Goal: Task Accomplishment & Management: Complete application form

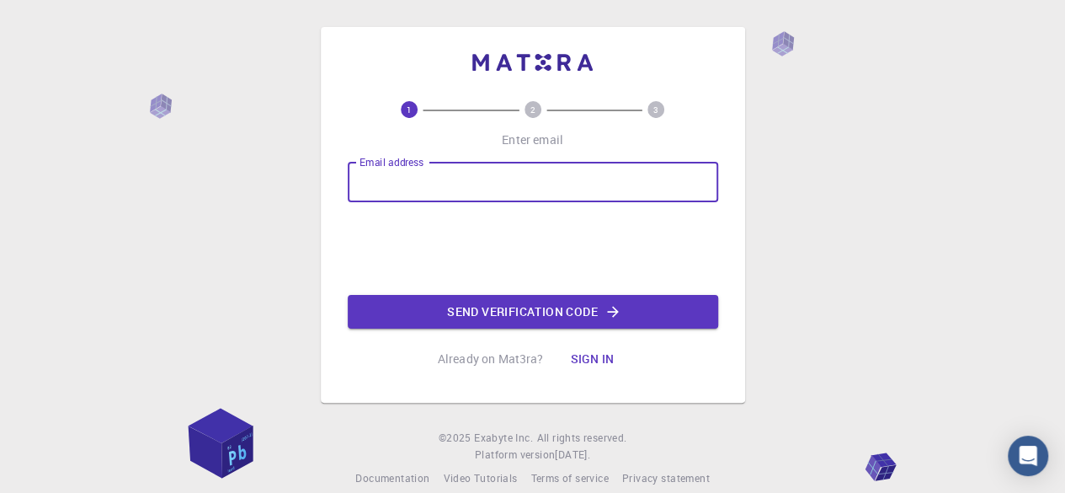
click at [403, 184] on input "Email address" at bounding box center [533, 182] width 371 height 40
type input "[DOMAIN_NAME][EMAIL_ADDRESS][DOMAIN_NAME]"
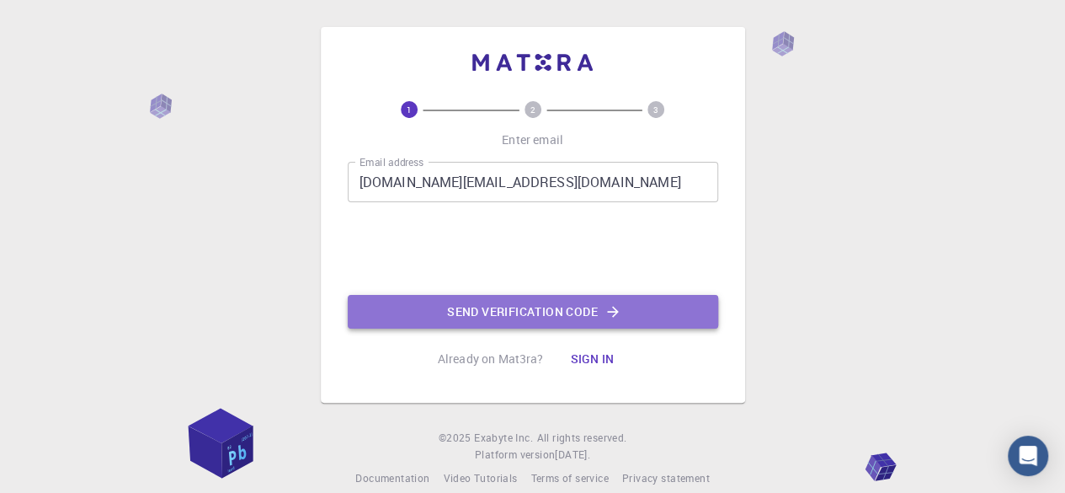
click at [431, 296] on button "Send verification code" at bounding box center [533, 312] width 371 height 34
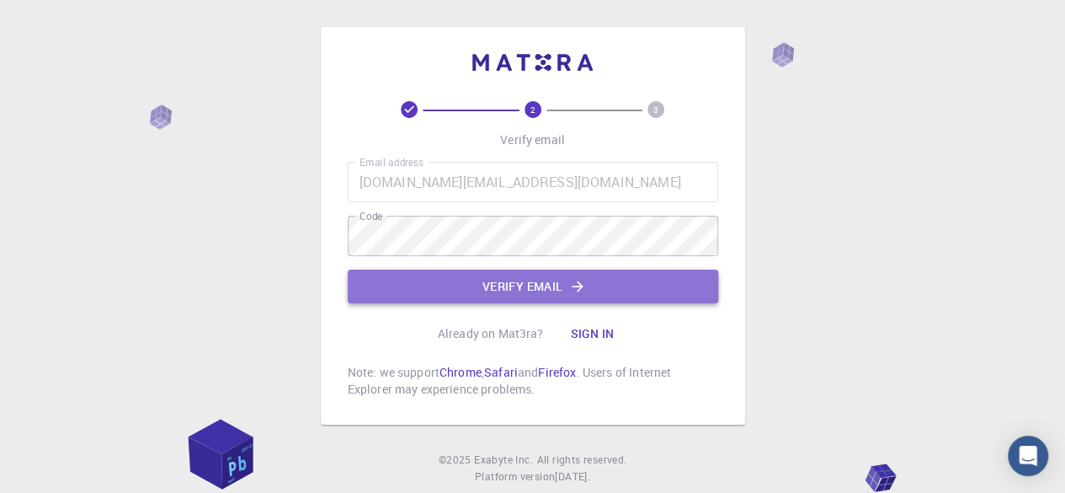
click at [475, 287] on button "Verify email" at bounding box center [533, 286] width 371 height 34
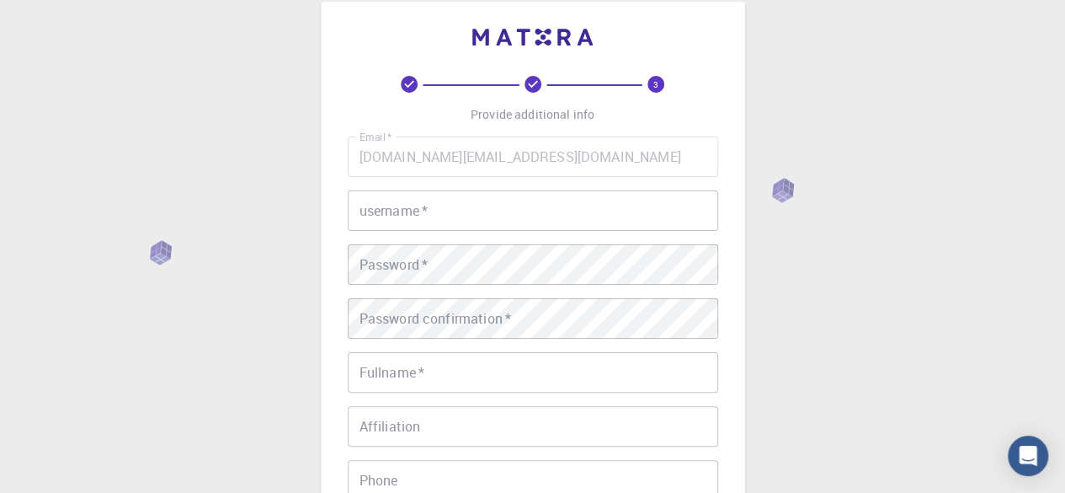
scroll to position [24, 0]
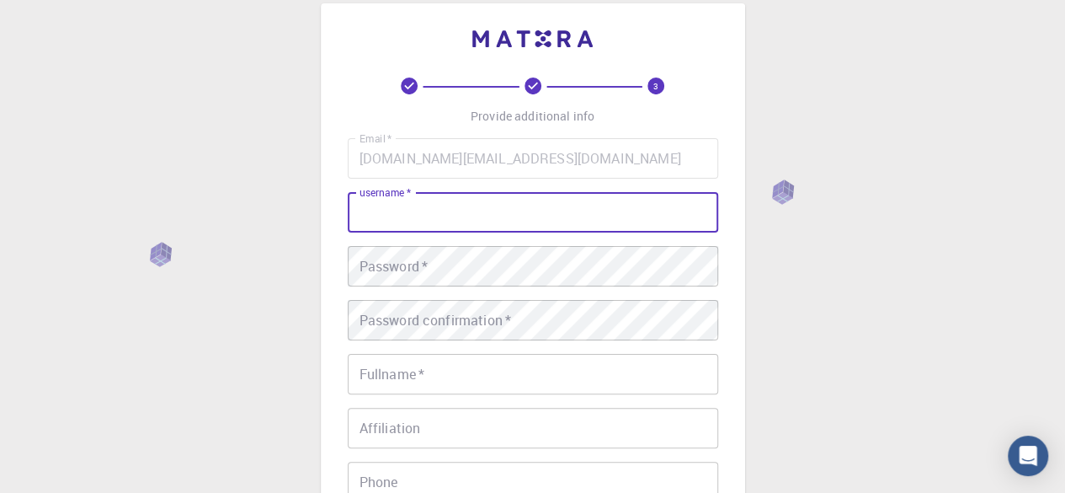
click at [465, 213] on input "username   *" at bounding box center [533, 212] width 371 height 40
type input "[PERSON_NAME]"
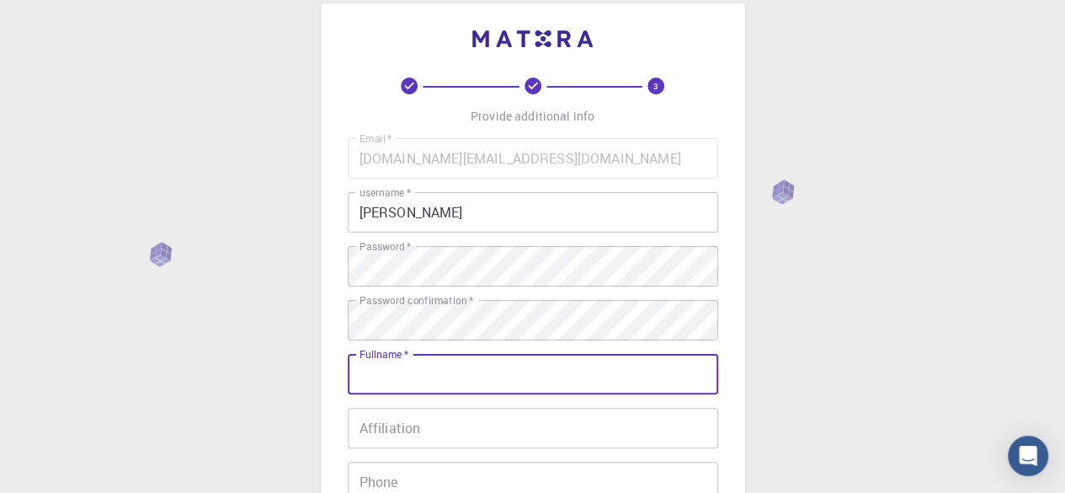
click at [439, 375] on input "Fullname   *" at bounding box center [533, 374] width 371 height 40
type input "[PERSON_NAME]"
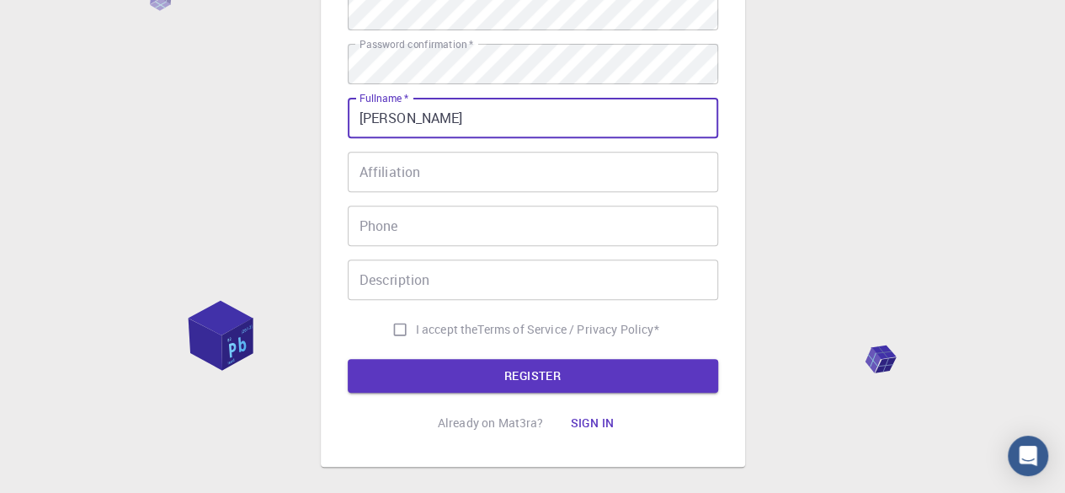
scroll to position [283, 0]
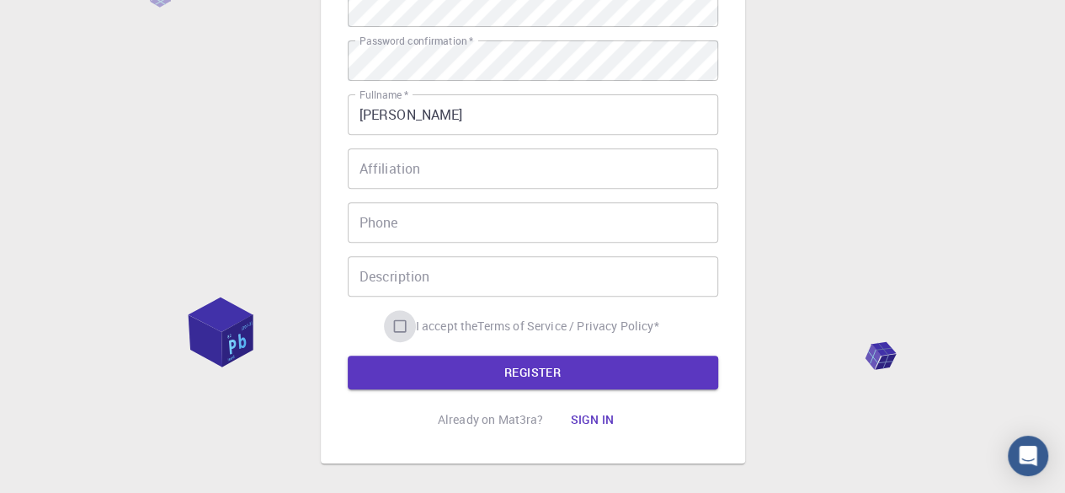
click at [403, 323] on input "I accept the Terms of Service / Privacy Policy *" at bounding box center [400, 326] width 32 height 32
checkbox input "true"
click at [426, 358] on button "REGISTER" at bounding box center [533, 372] width 371 height 34
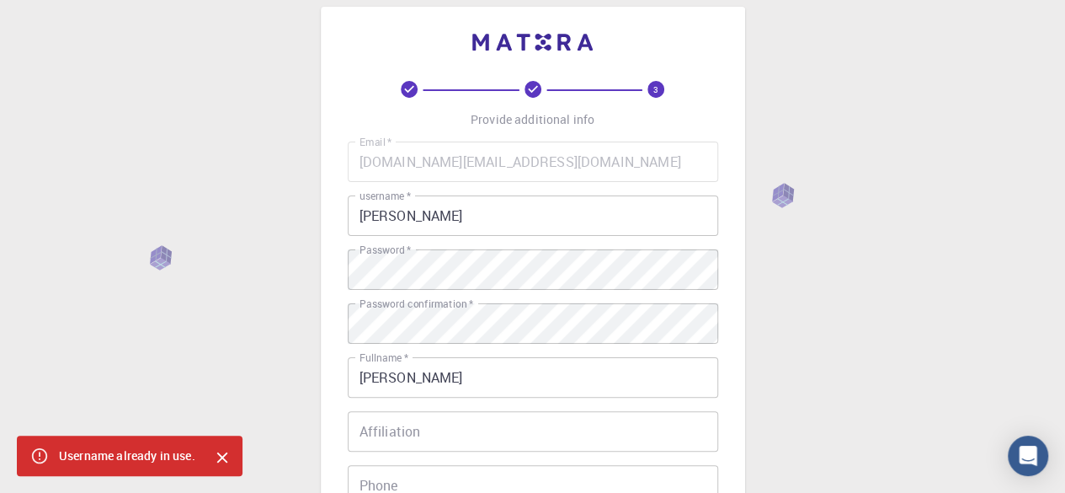
scroll to position [17, 0]
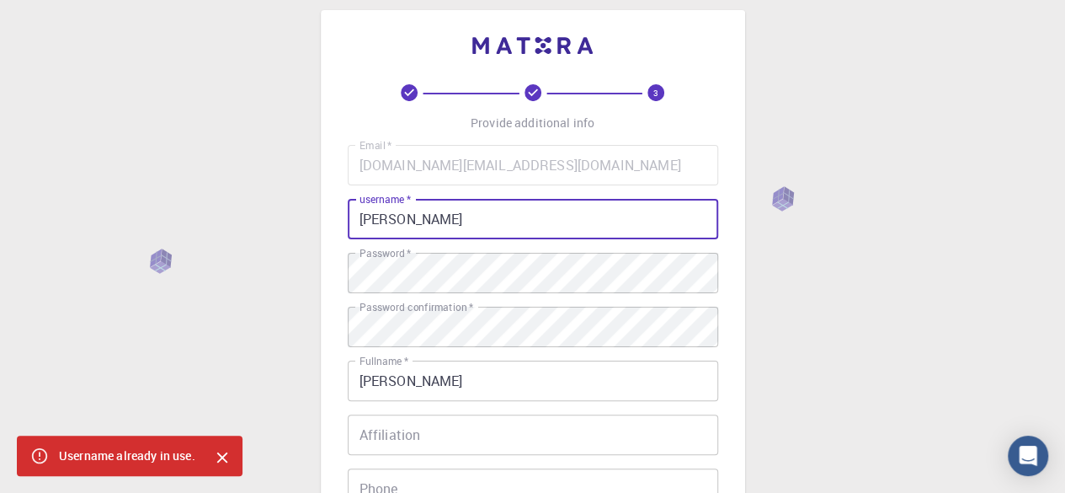
click at [426, 221] on input "[PERSON_NAME]" at bounding box center [533, 219] width 371 height 40
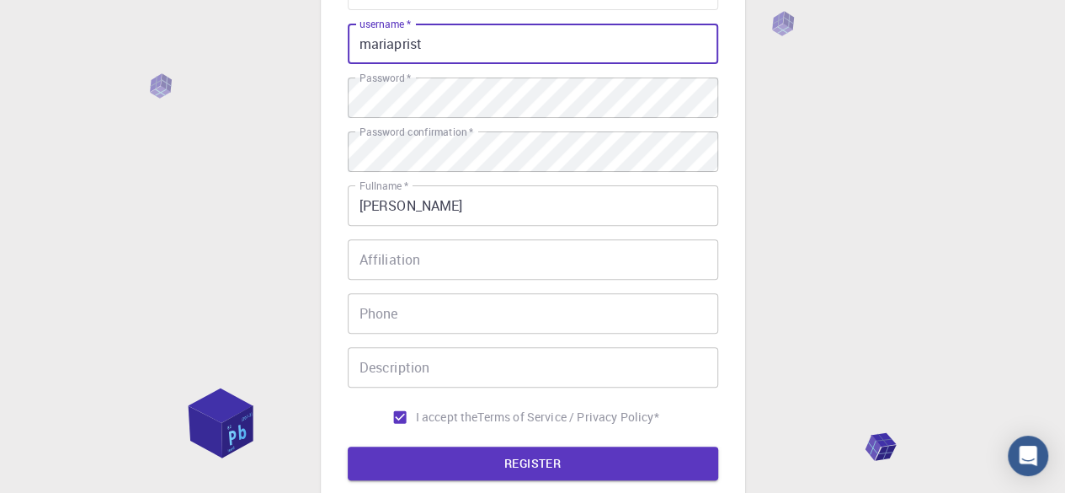
scroll to position [194, 0]
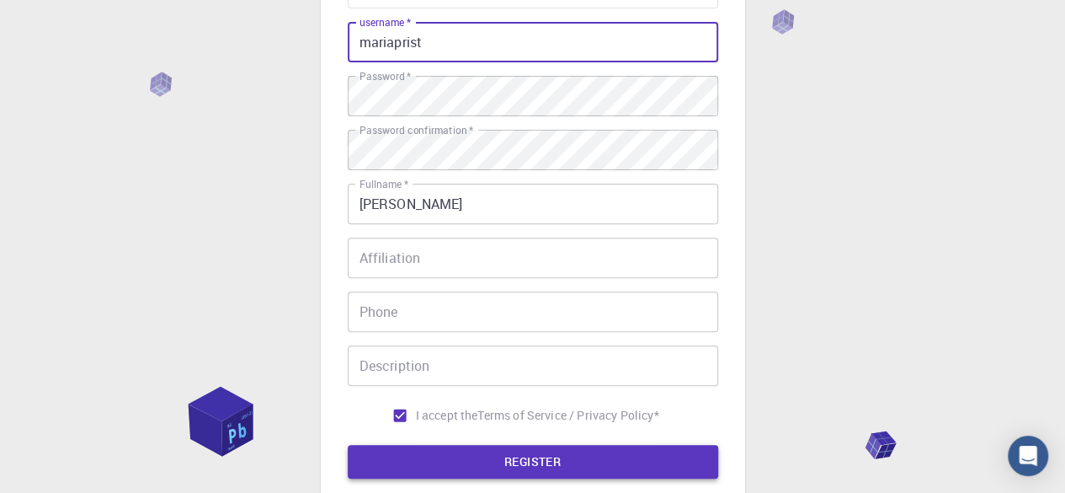
type input "mariaprist"
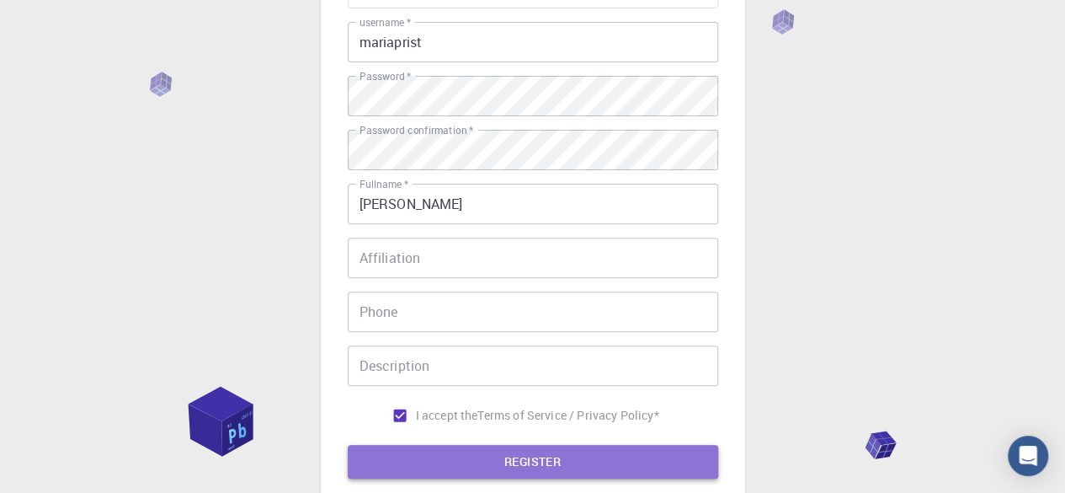
click at [462, 469] on button "REGISTER" at bounding box center [533, 462] width 371 height 34
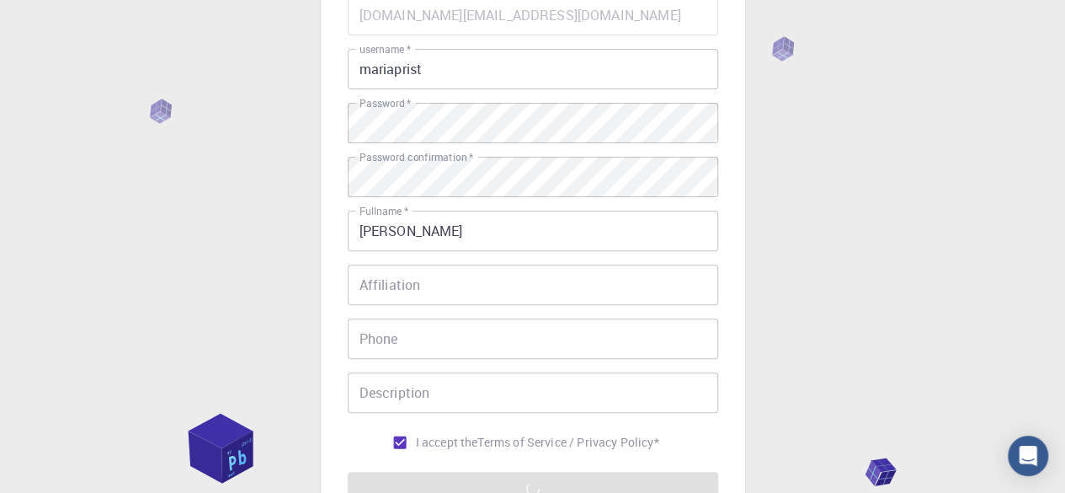
scroll to position [155, 0]
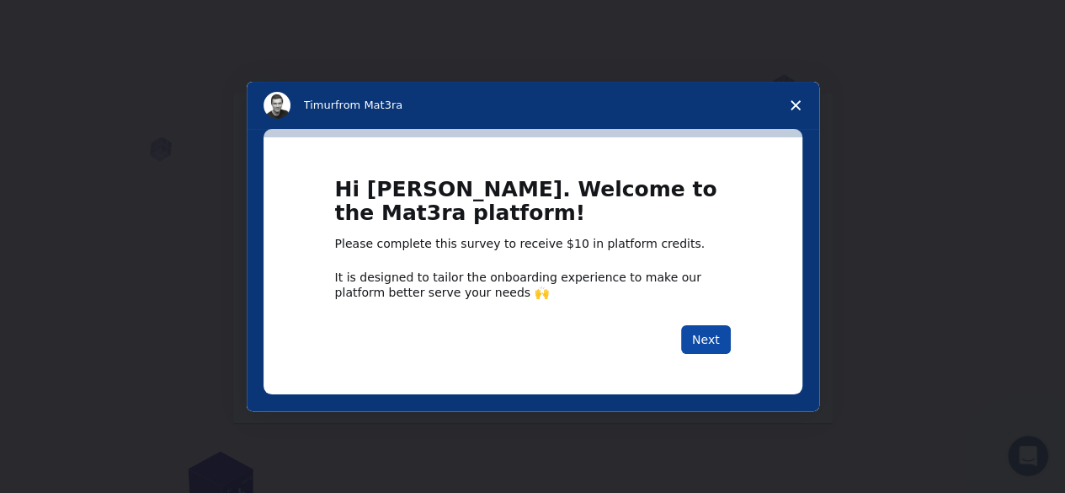
click at [699, 351] on button "Next" at bounding box center [706, 339] width 50 height 29
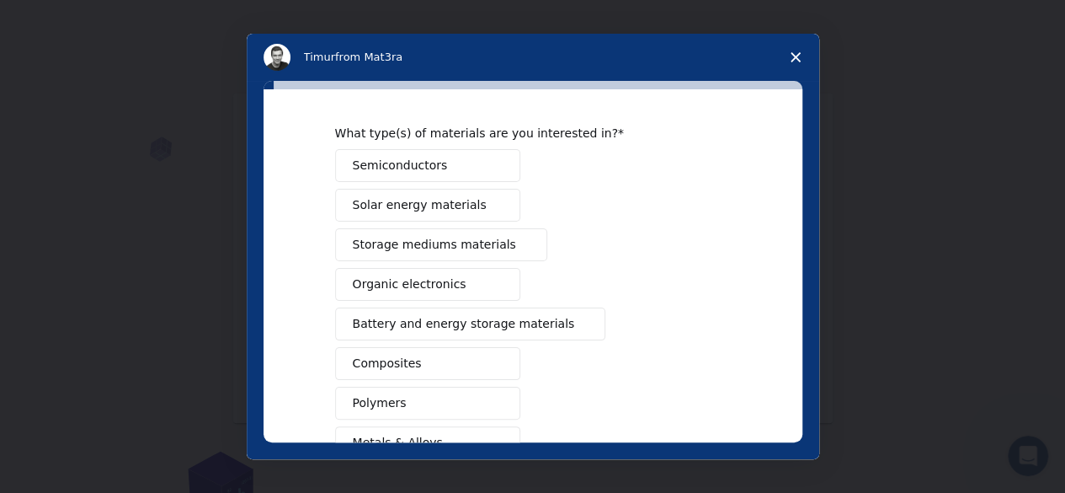
scroll to position [47, 0]
click at [504, 274] on button "Organic electronics" at bounding box center [427, 283] width 185 height 33
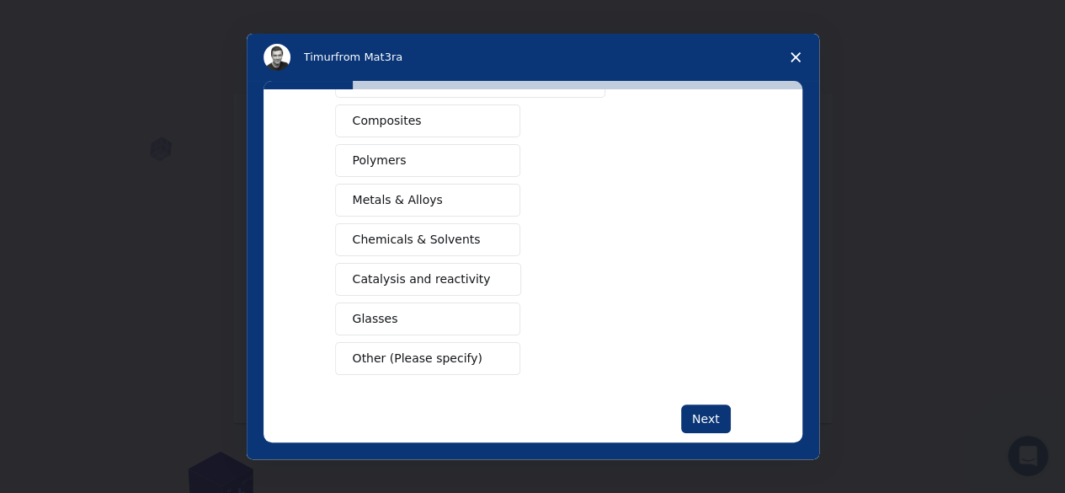
scroll to position [290, 0]
click at [472, 230] on button "Chemicals & Solvents" at bounding box center [427, 238] width 185 height 33
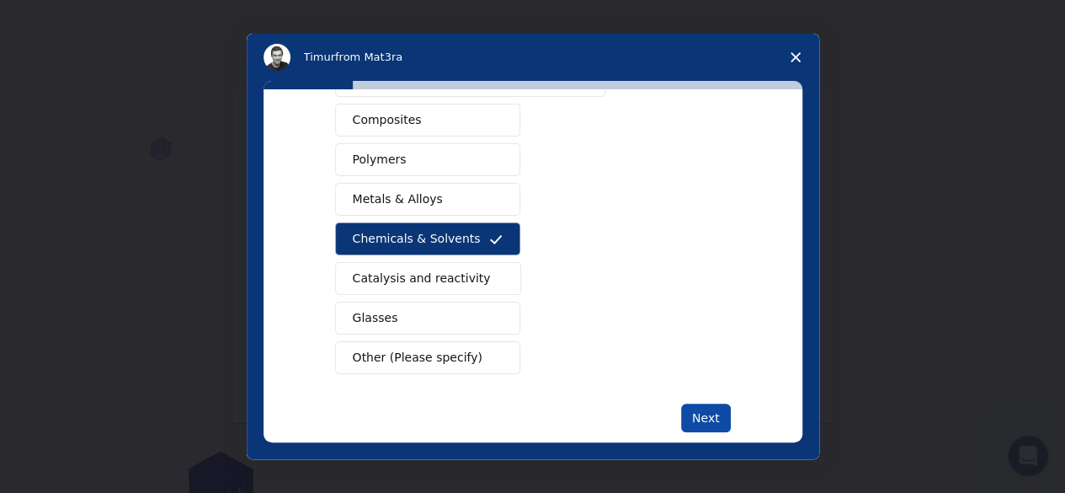
click at [716, 419] on button "Next" at bounding box center [706, 417] width 50 height 29
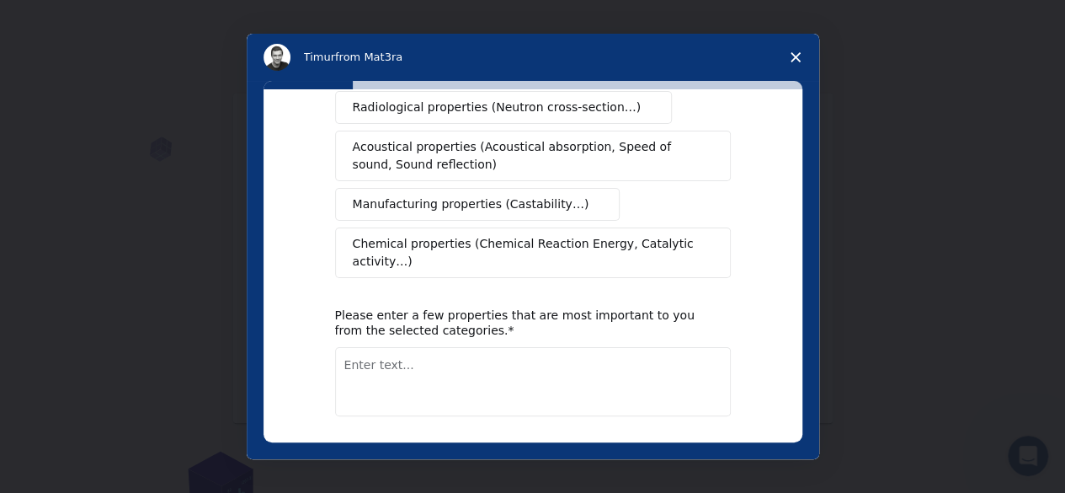
scroll to position [401, 0]
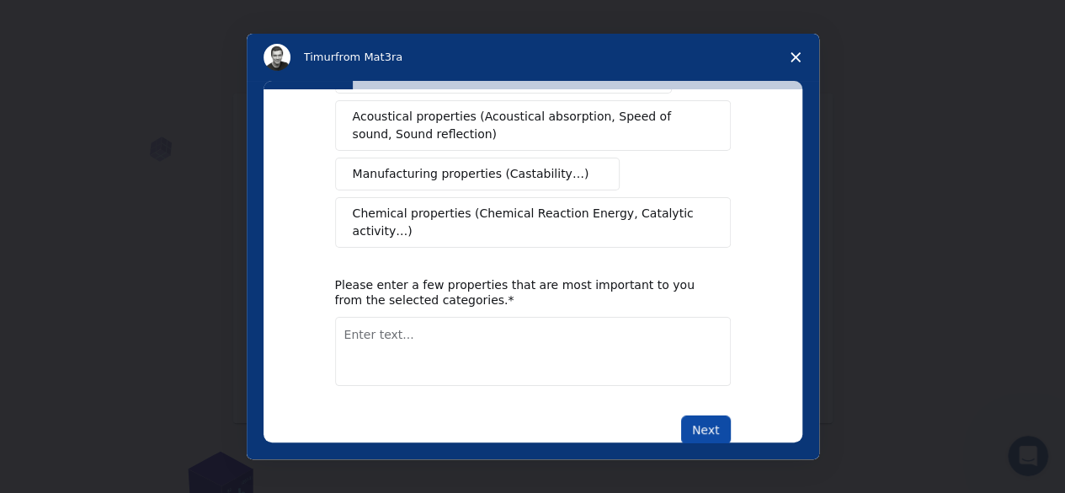
click at [706, 415] on button "Next" at bounding box center [706, 429] width 50 height 29
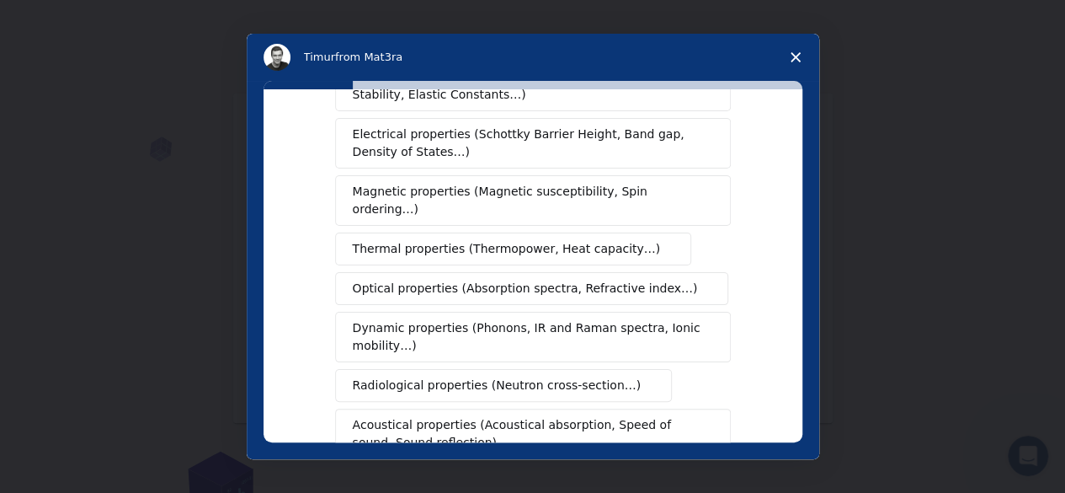
scroll to position [174, 0]
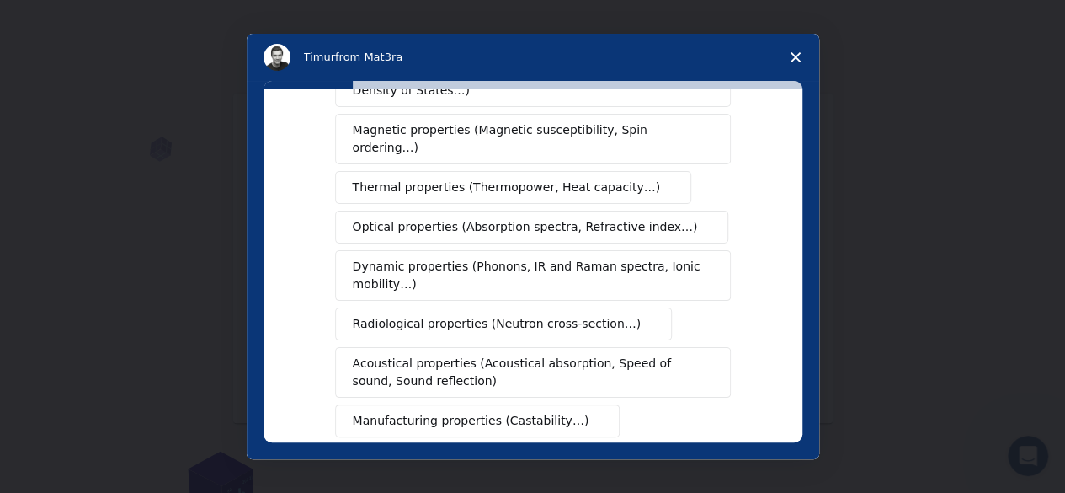
click at [571, 307] on button "Radiological properties (Neutron cross-section…)" at bounding box center [504, 323] width 338 height 33
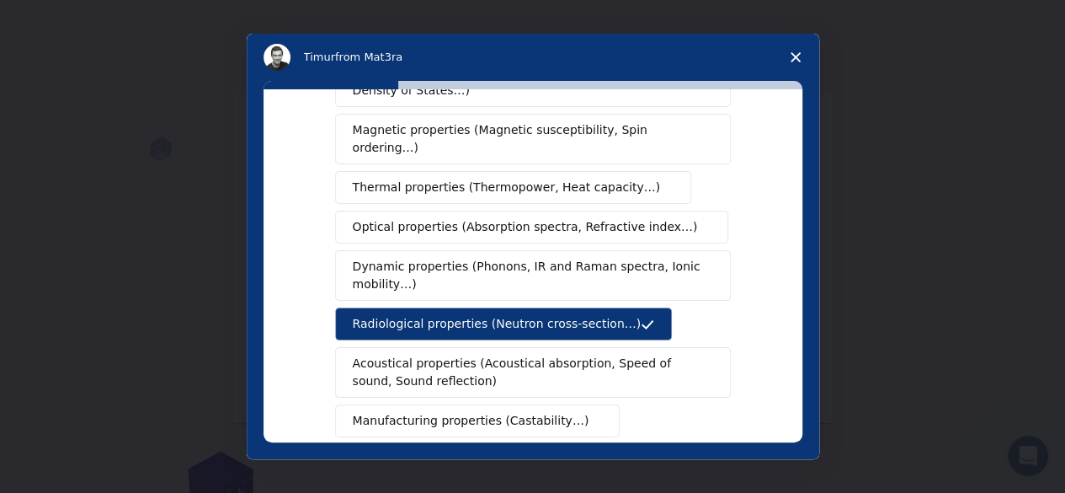
scroll to position [421, 0]
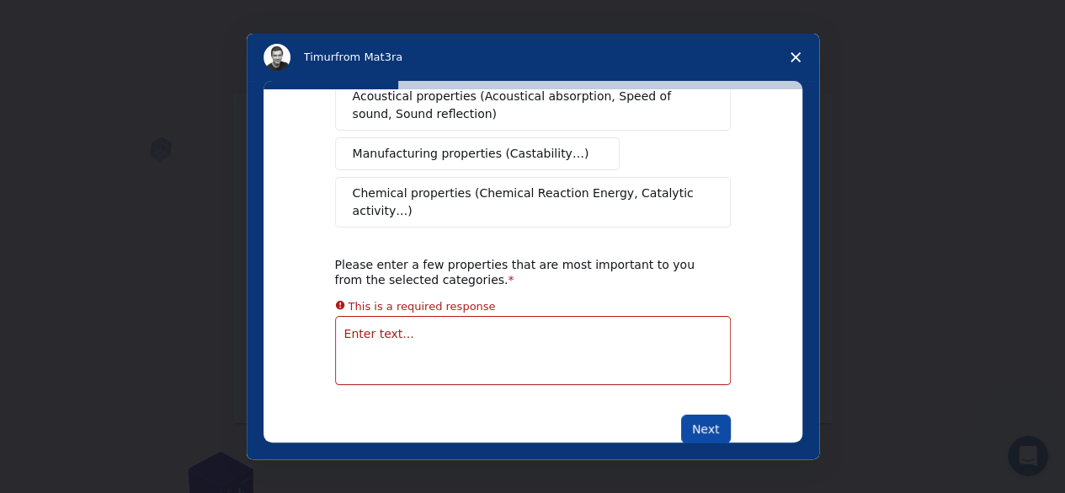
drag, startPoint x: 690, startPoint y: 406, endPoint x: 690, endPoint y: 390, distance: 16.0
click at [690, 390] on div "What type(s) of properties are you interested in? Mechanical properties (Surfac…" at bounding box center [533, 265] width 539 height 353
click at [690, 414] on button "Next" at bounding box center [706, 428] width 50 height 29
click at [791, 61] on polygon "Close survey" at bounding box center [796, 57] width 10 height 10
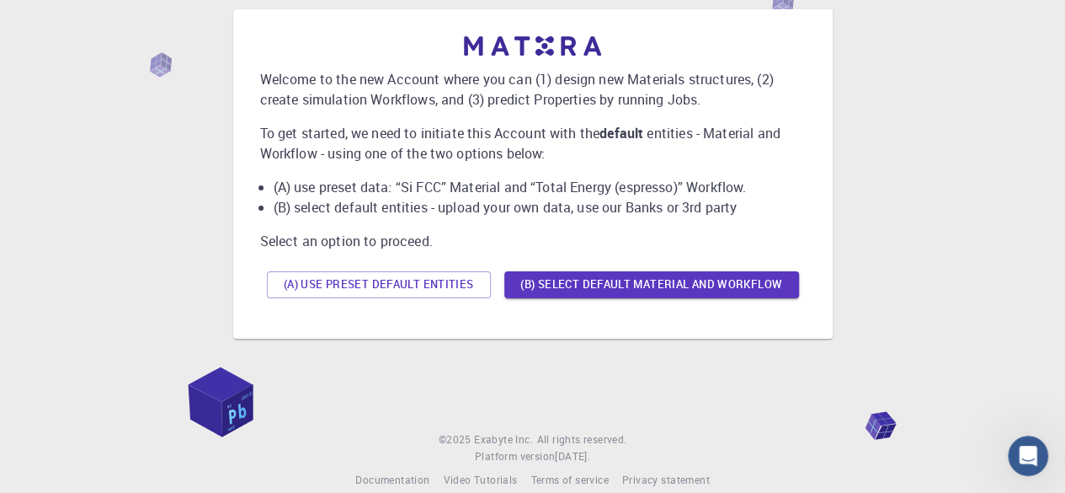
scroll to position [84, 0]
